Goal: Communication & Community: Share content

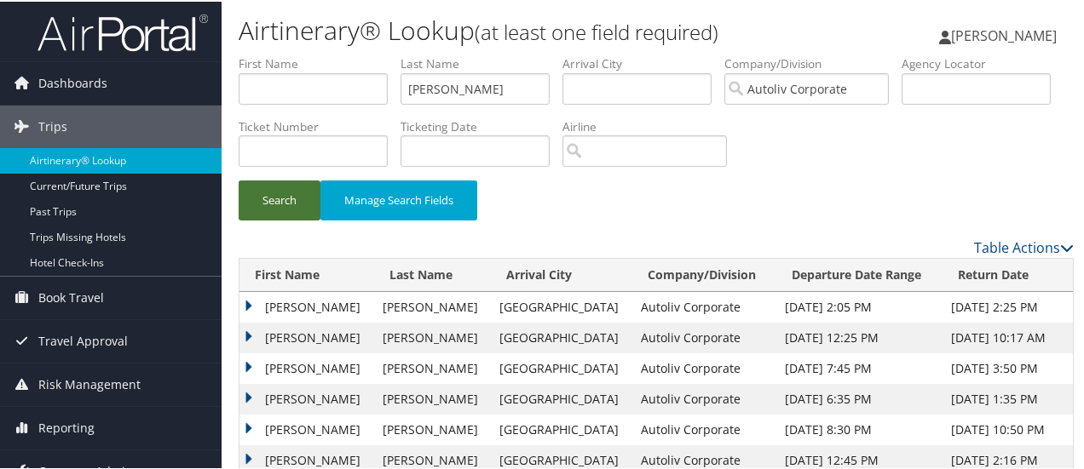
click at [276, 204] on button "Search" at bounding box center [280, 199] width 82 height 40
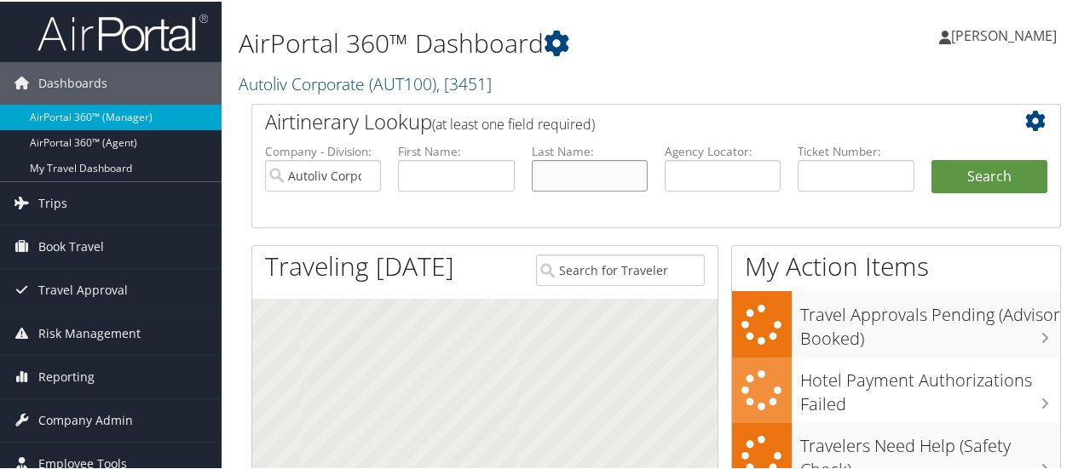
click at [574, 176] on input "text" at bounding box center [590, 174] width 116 height 32
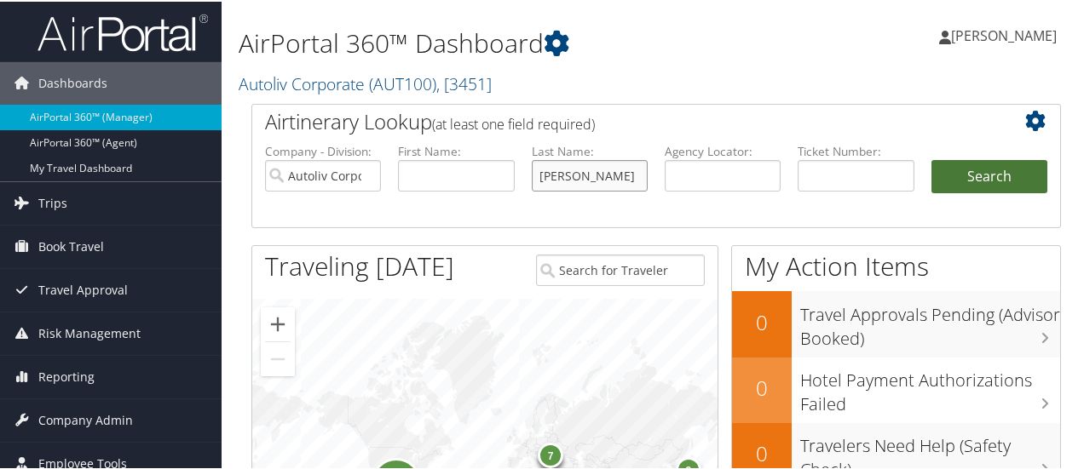
type input "[PERSON_NAME]"
click at [987, 178] on button "Search" at bounding box center [989, 175] width 116 height 34
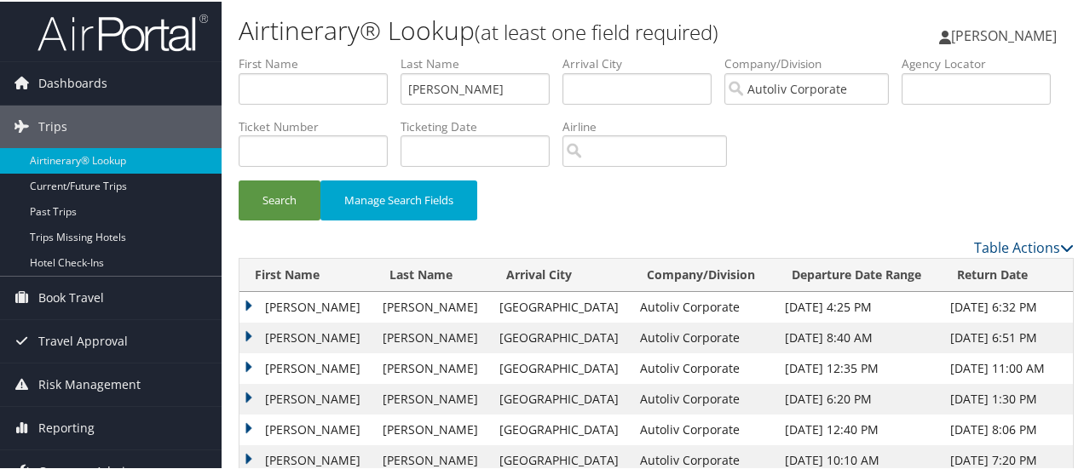
click at [247, 333] on td "MICHAEL ALLAN" at bounding box center [306, 336] width 135 height 31
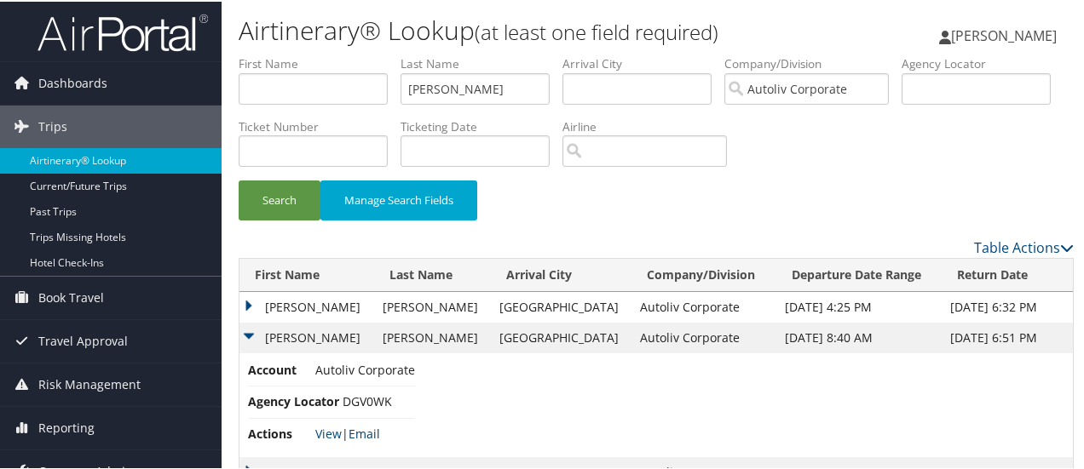
click at [373, 434] on link "Email" at bounding box center [364, 432] width 32 height 16
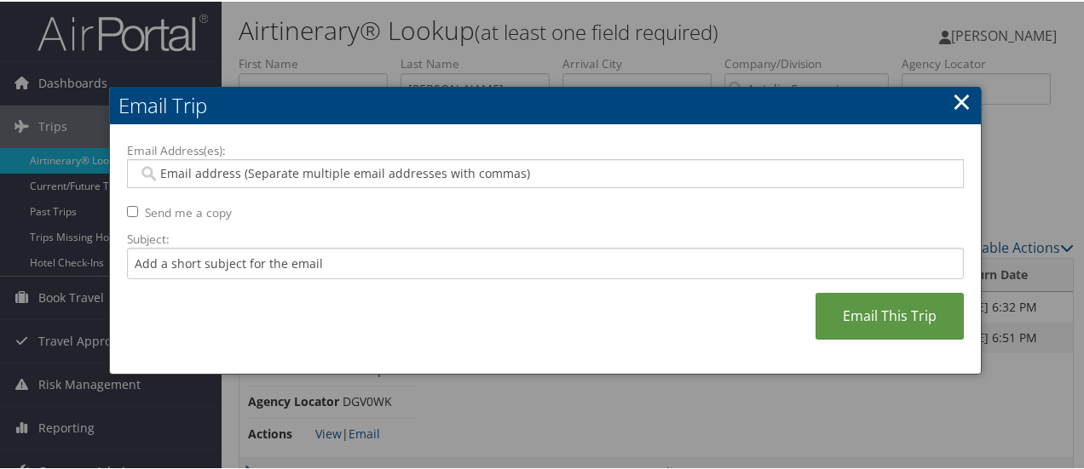
click at [340, 170] on input "Email Address(es):" at bounding box center [545, 172] width 815 height 17
type input "kelly"
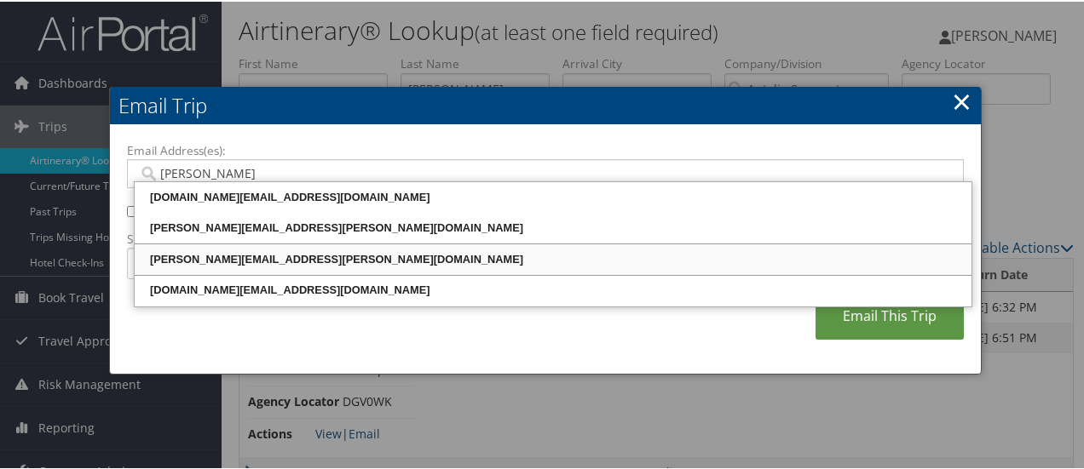
click at [315, 264] on div "KELLY.TAULBEE@AUTOLIV.COM" at bounding box center [552, 258] width 831 height 17
type input "KELLY.TAULBEE@AUTOLIV.COM"
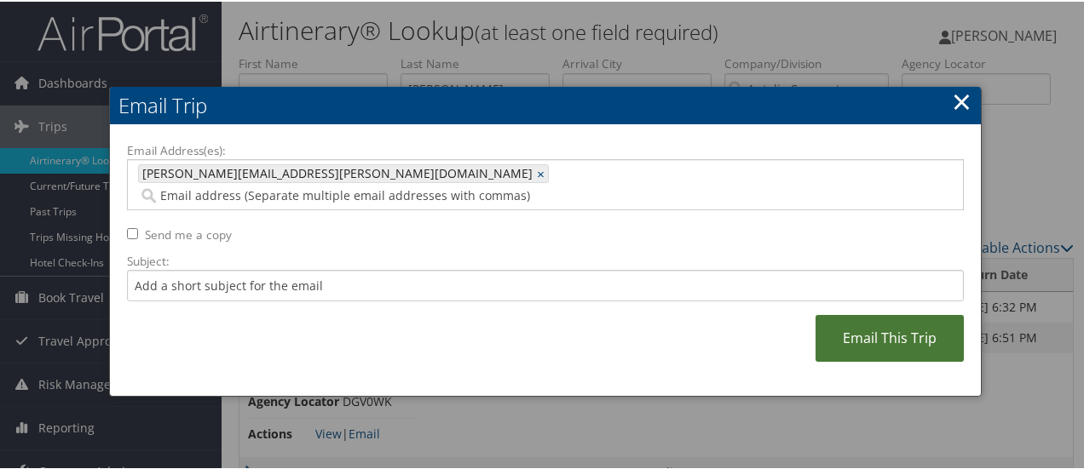
click at [867, 318] on link "Email This Trip" at bounding box center [889, 337] width 148 height 47
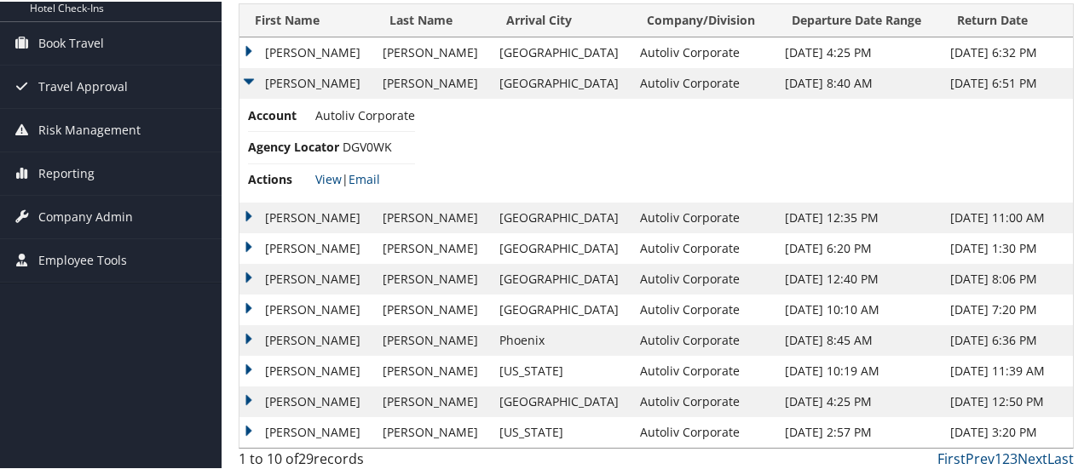
scroll to position [260, 0]
